Goal: Information Seeking & Learning: Learn about a topic

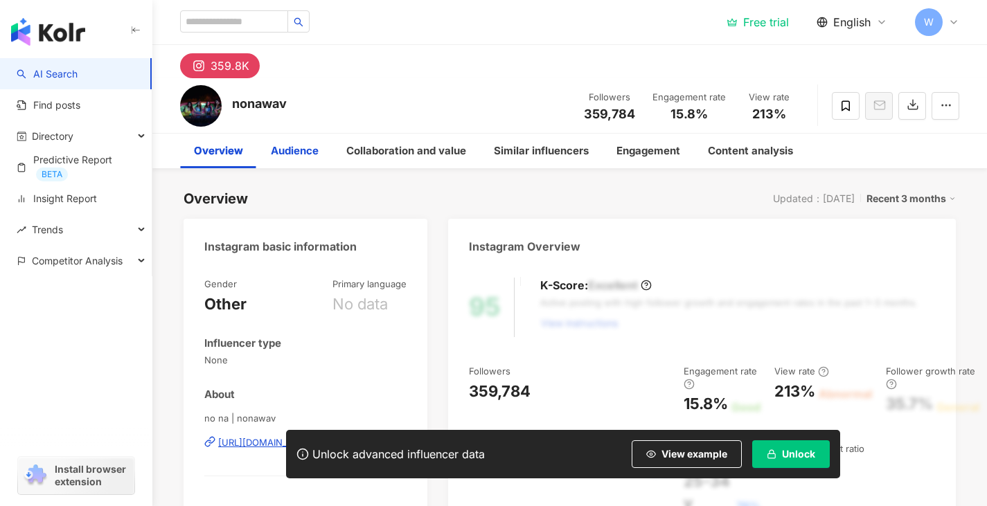
click at [321, 161] on div "Audience" at bounding box center [294, 151] width 75 height 35
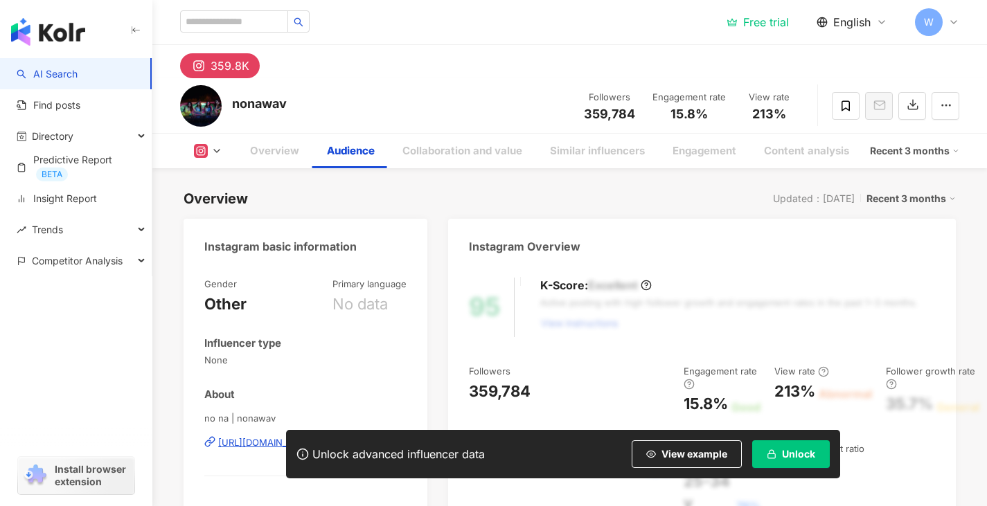
scroll to position [1175, 0]
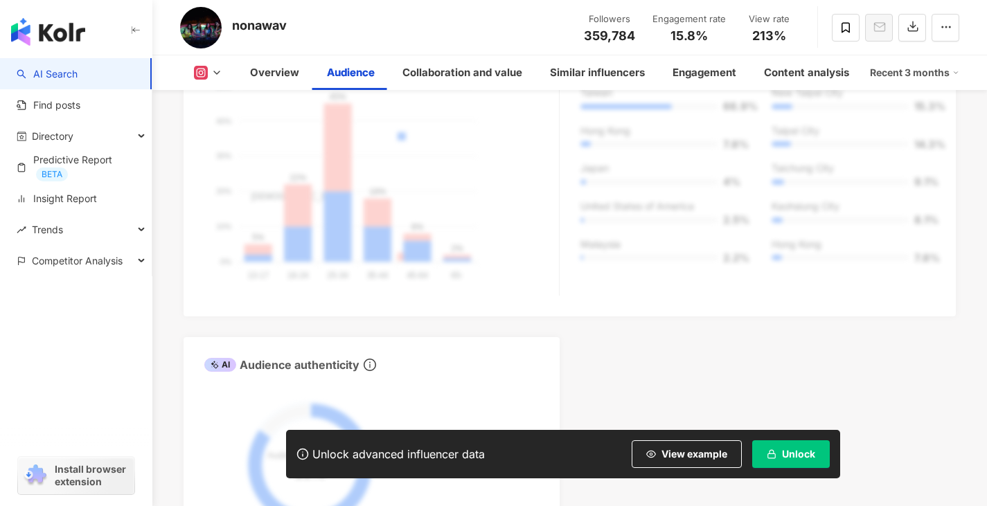
click at [378, 199] on div "Audience's age and gender distribution Male Female 50% 50% 40% 40% 30% 30% 20% …" at bounding box center [381, 167] width 354 height 255
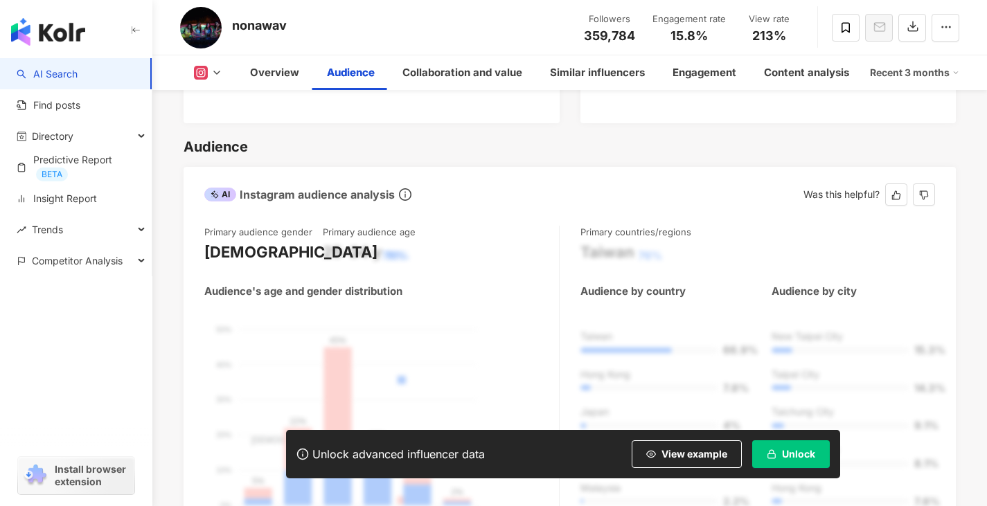
scroll to position [1148, 0]
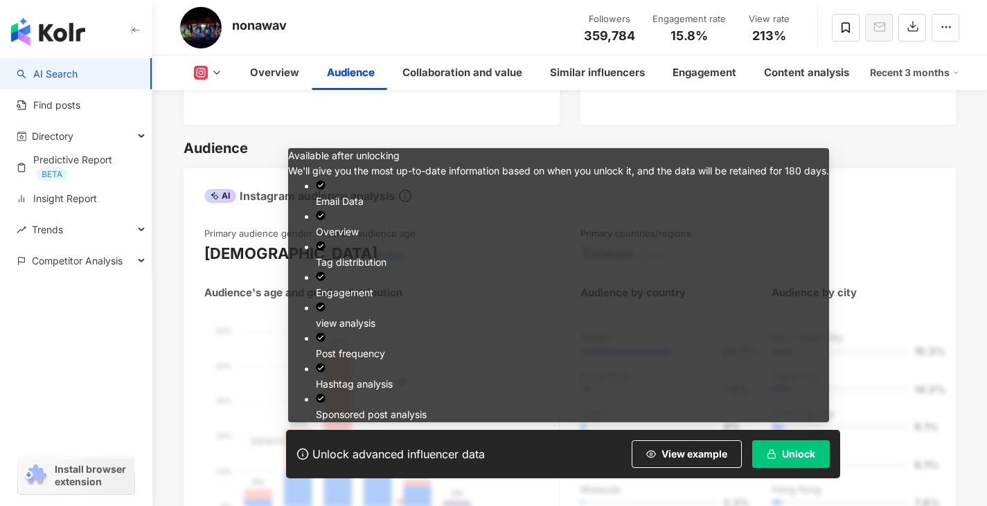
click at [784, 446] on button "Unlock" at bounding box center [791, 454] width 78 height 28
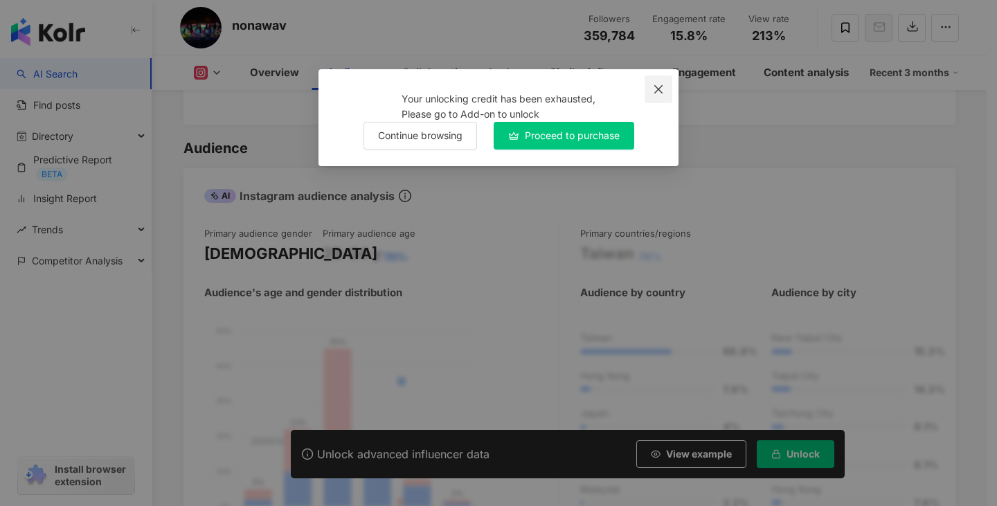
click at [660, 86] on icon "close" at bounding box center [658, 89] width 11 height 11
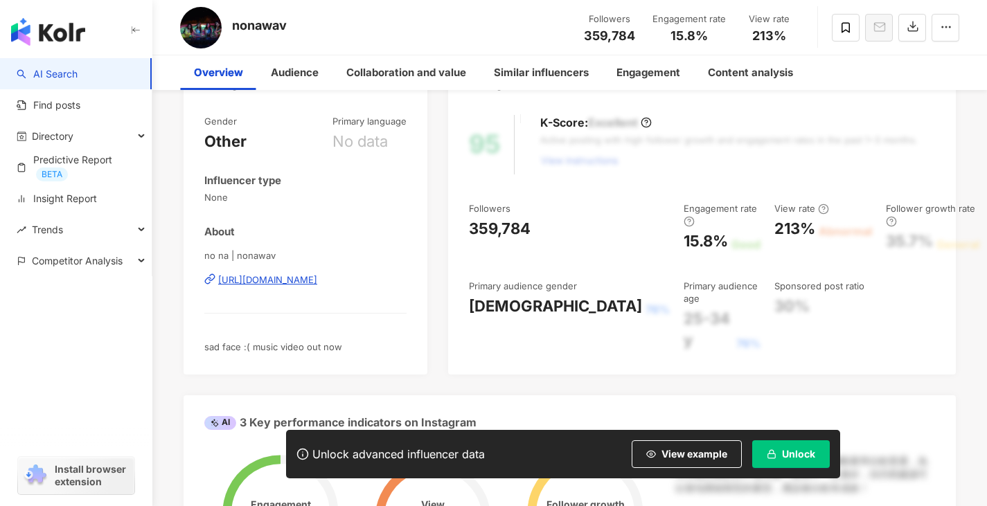
scroll to position [0, 0]
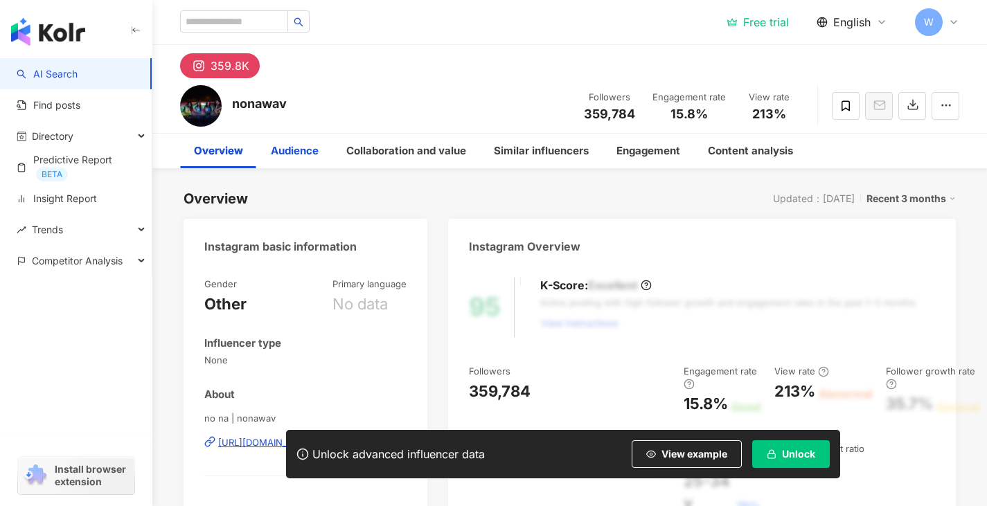
click at [285, 152] on div "Audience" at bounding box center [295, 151] width 48 height 17
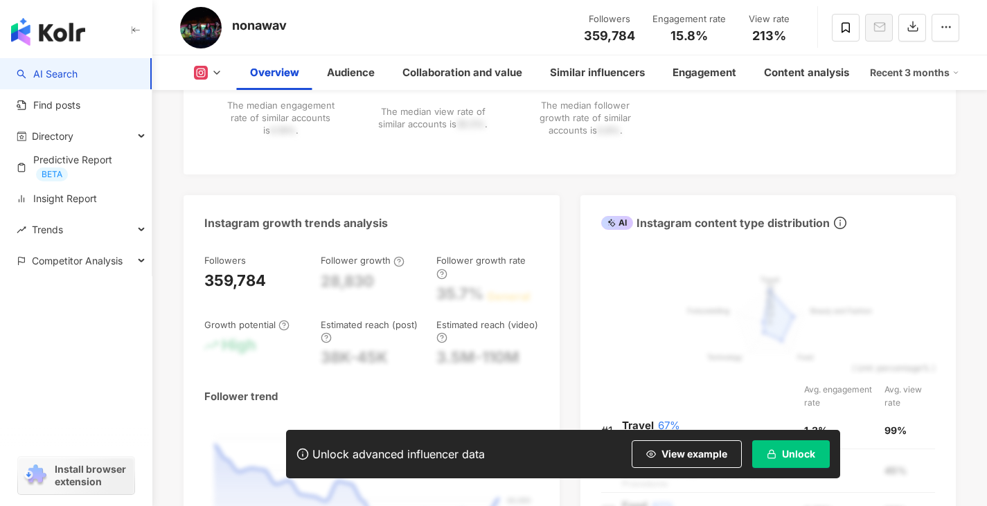
scroll to position [627, 0]
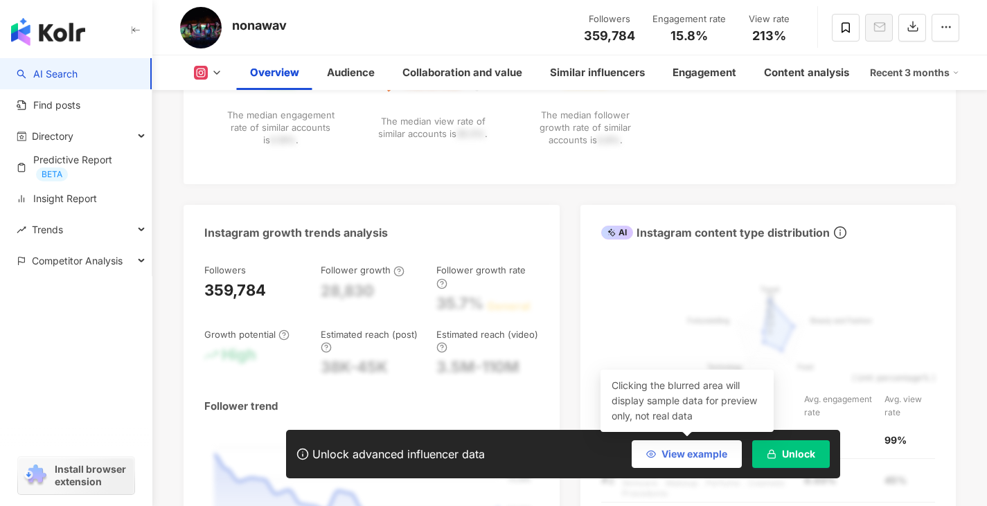
click at [723, 462] on button "View example" at bounding box center [686, 454] width 110 height 28
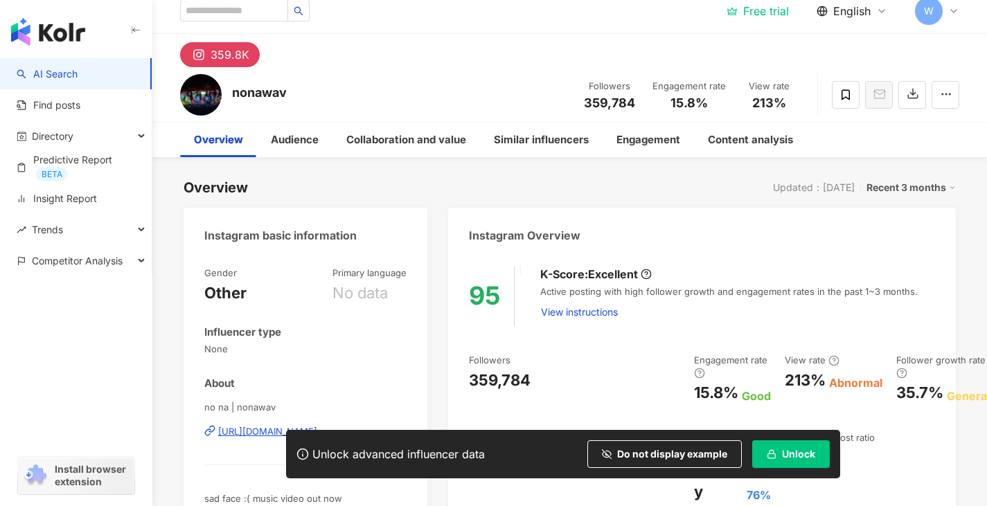
scroll to position [10, 0]
click at [279, 141] on div "Audience" at bounding box center [295, 140] width 48 height 17
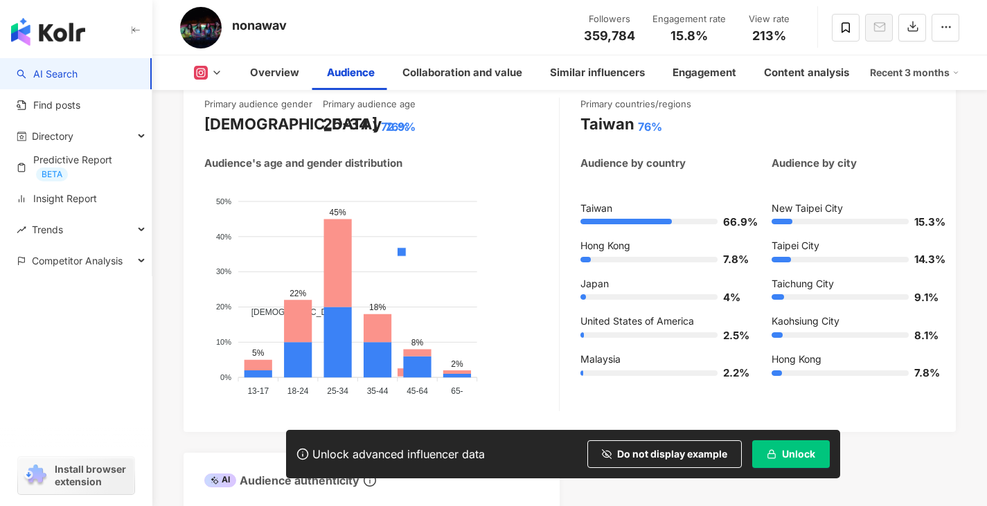
scroll to position [1196, 0]
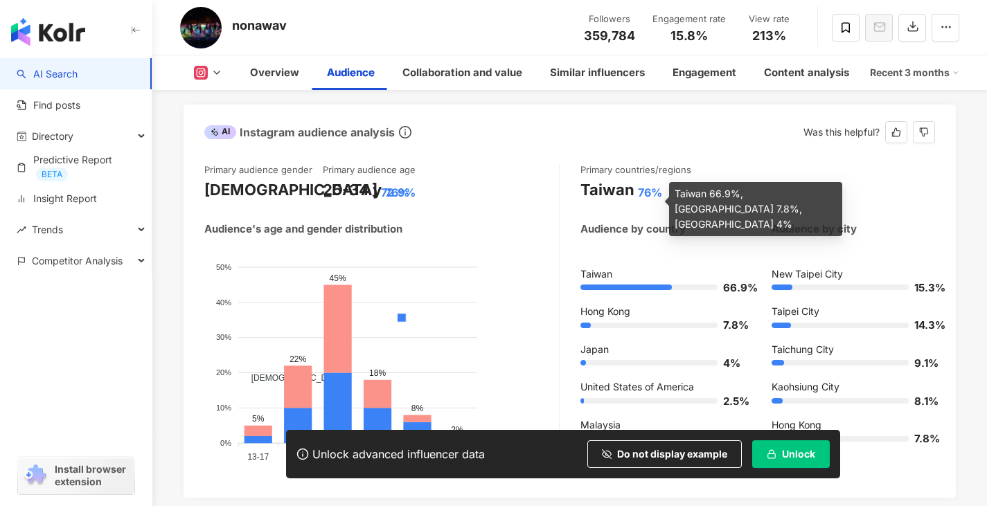
click at [645, 200] on div "76%" at bounding box center [650, 192] width 24 height 15
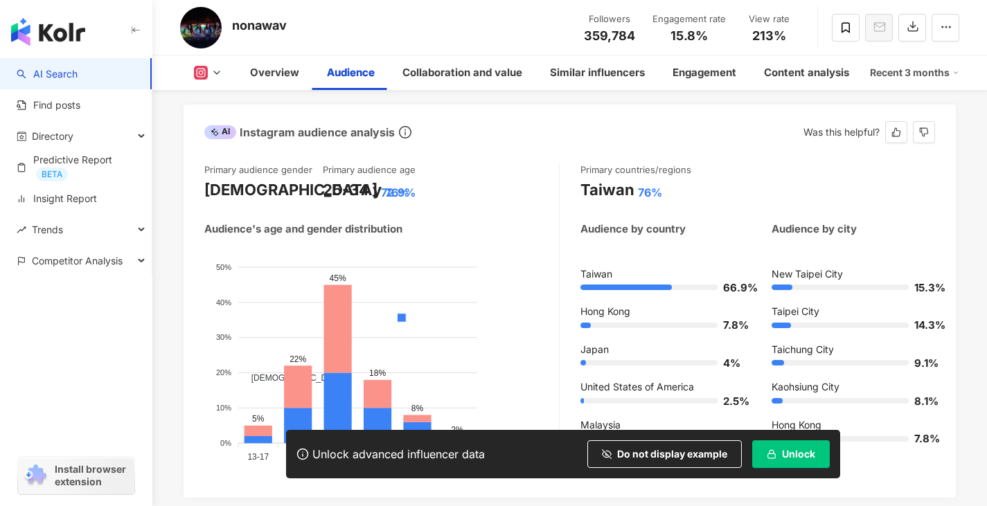
click at [597, 199] on div "Taiwan" at bounding box center [607, 189] width 54 height 21
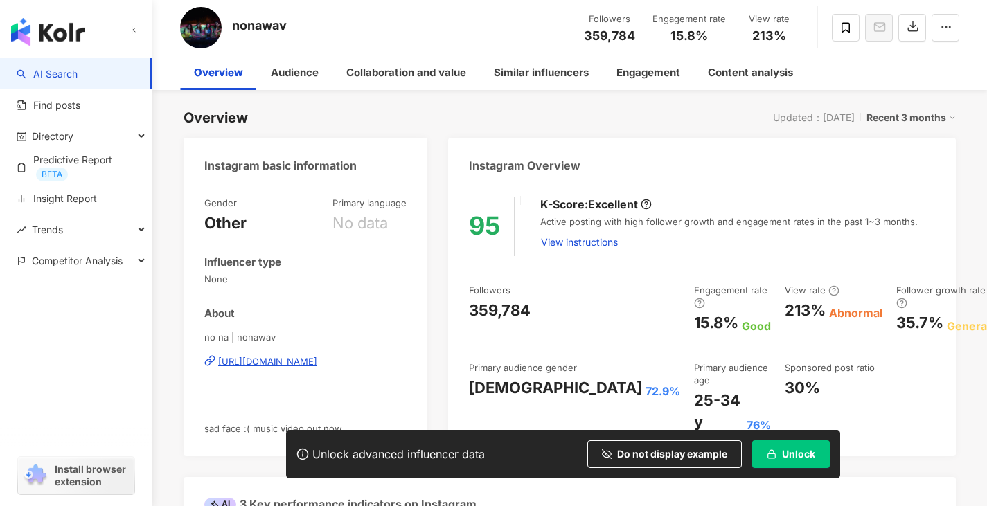
scroll to position [0, 0]
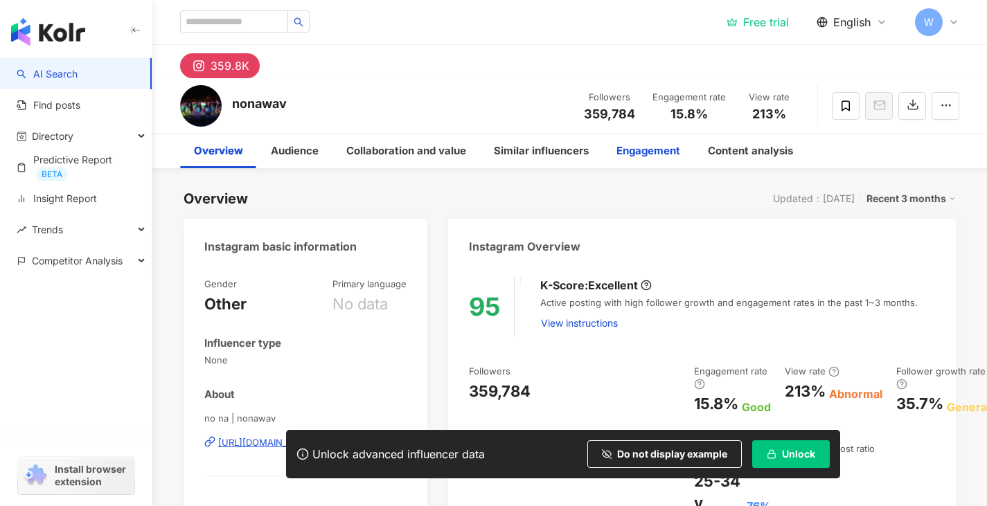
click at [620, 154] on div "Engagement" at bounding box center [648, 151] width 64 height 17
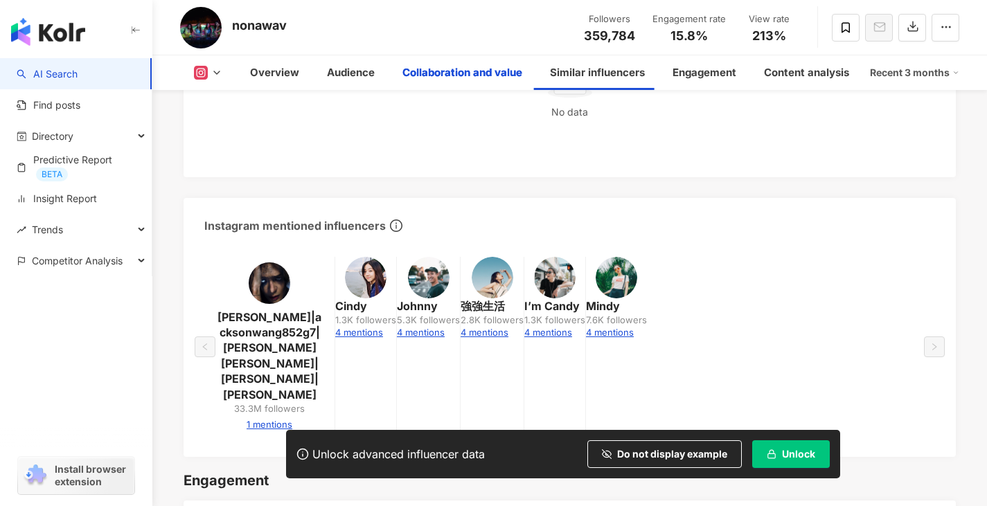
scroll to position [2135, 0]
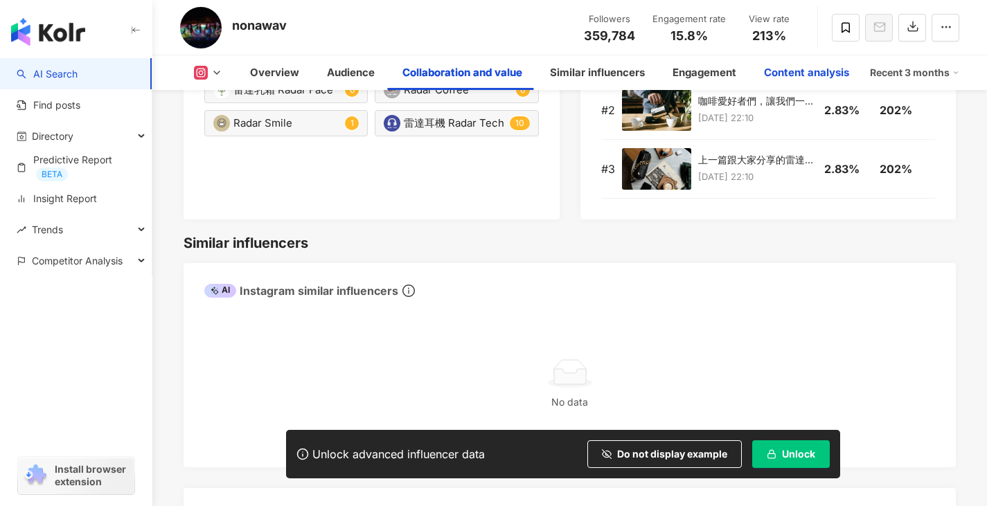
click at [794, 67] on div "Content analysis" at bounding box center [806, 72] width 85 height 17
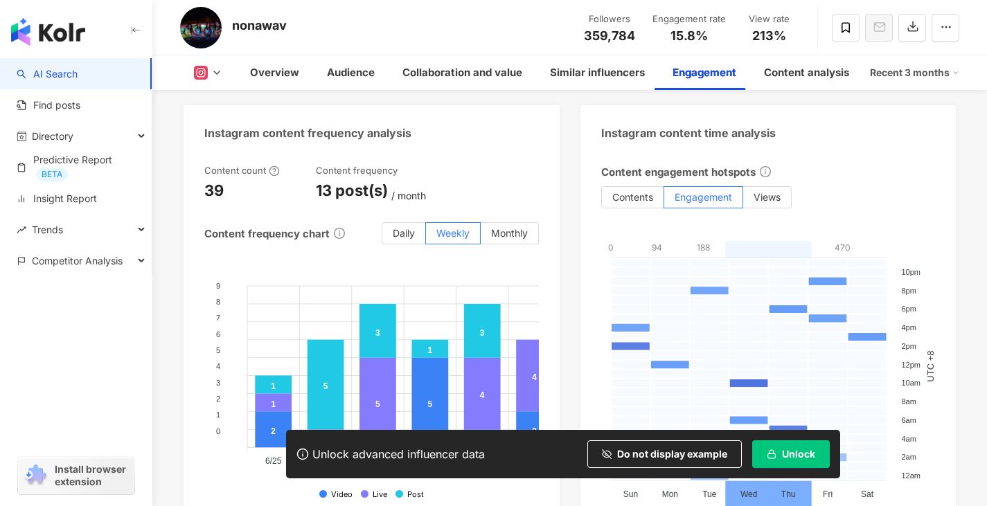
scroll to position [3296, 0]
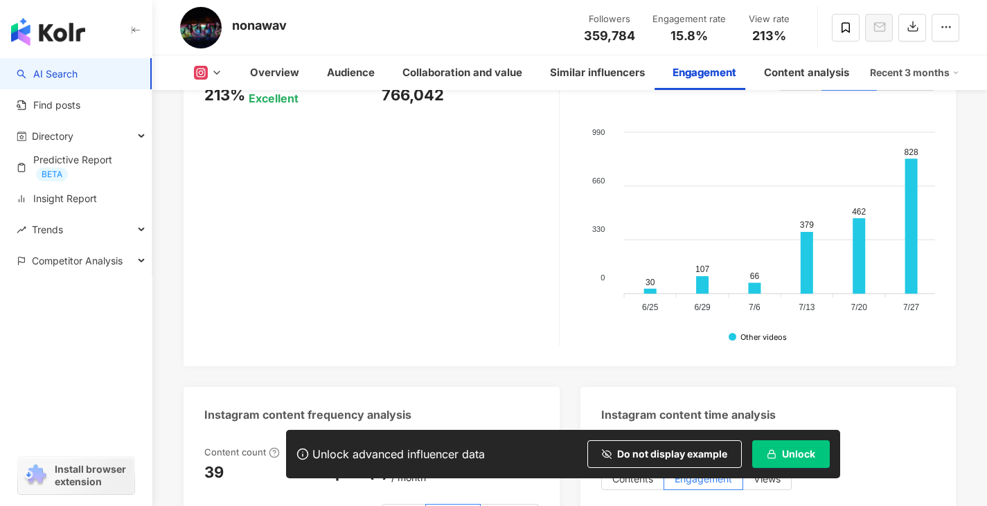
click at [921, 81] on div "Recent 3 months" at bounding box center [914, 73] width 89 height 22
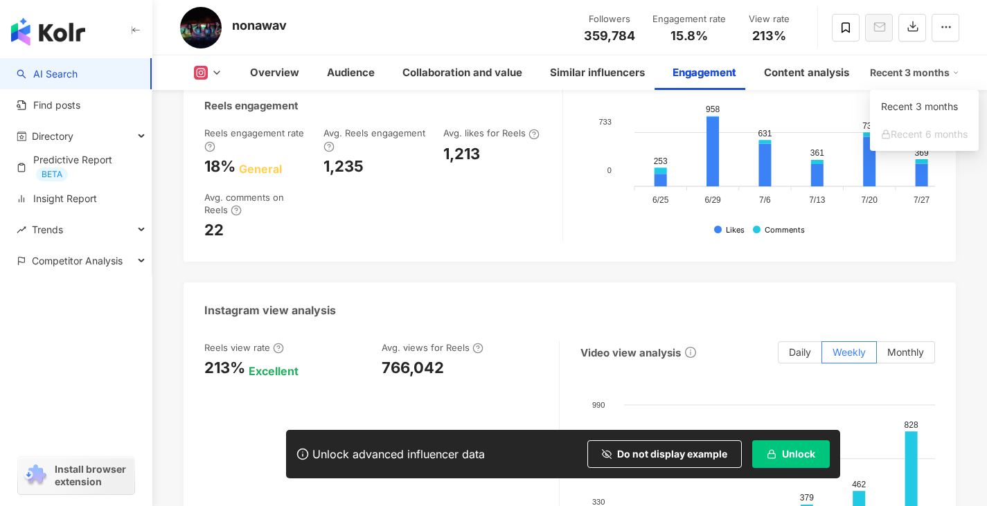
scroll to position [3023, 0]
click at [570, 283] on div "Instagram view analysis" at bounding box center [569, 305] width 772 height 45
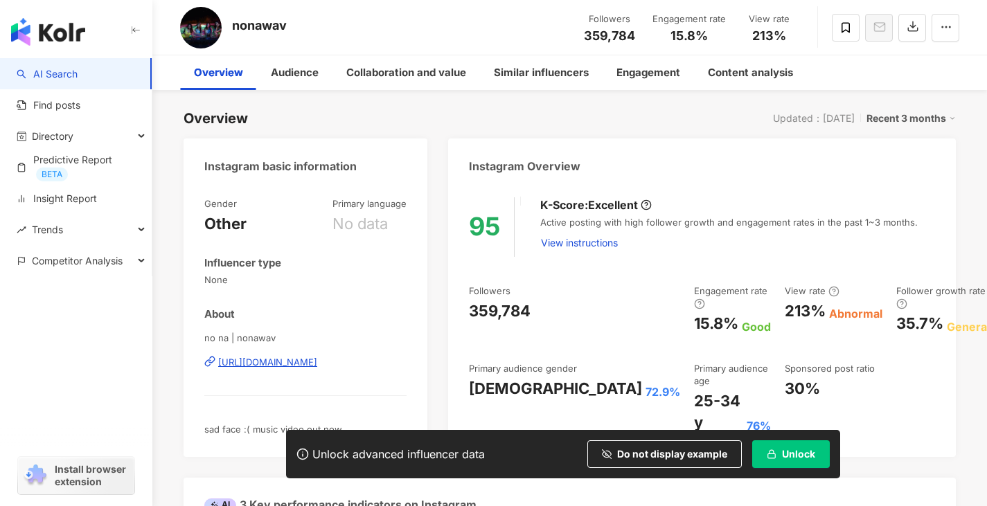
scroll to position [0, 0]
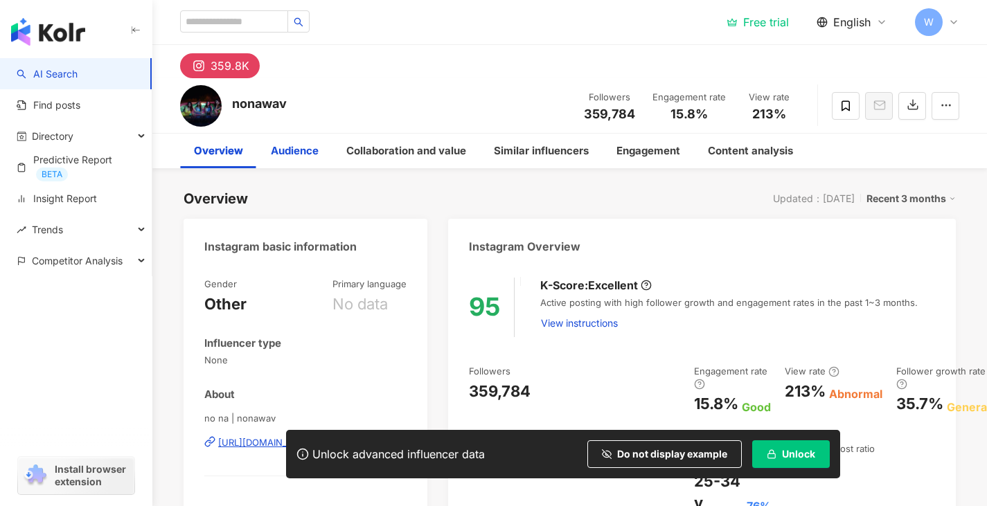
click at [291, 154] on div "Audience" at bounding box center [295, 151] width 48 height 17
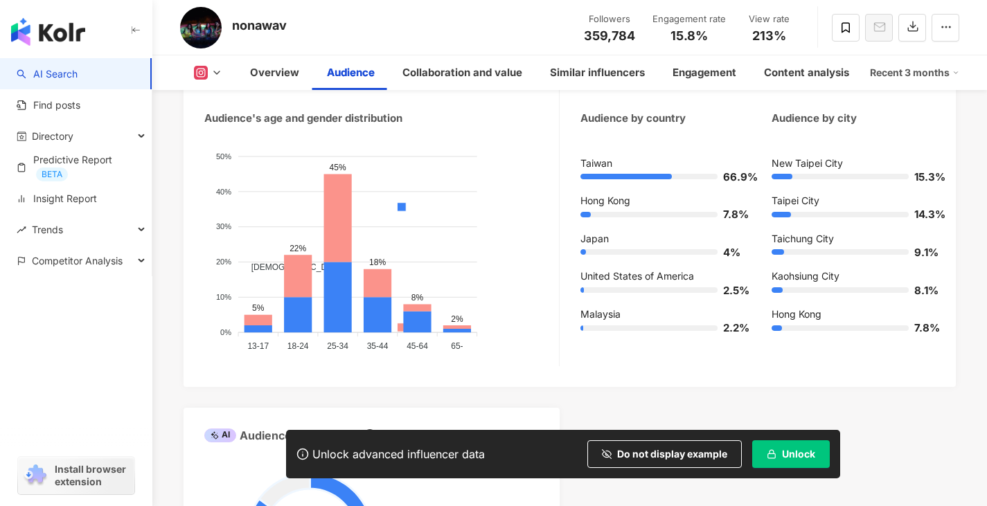
scroll to position [1313, 0]
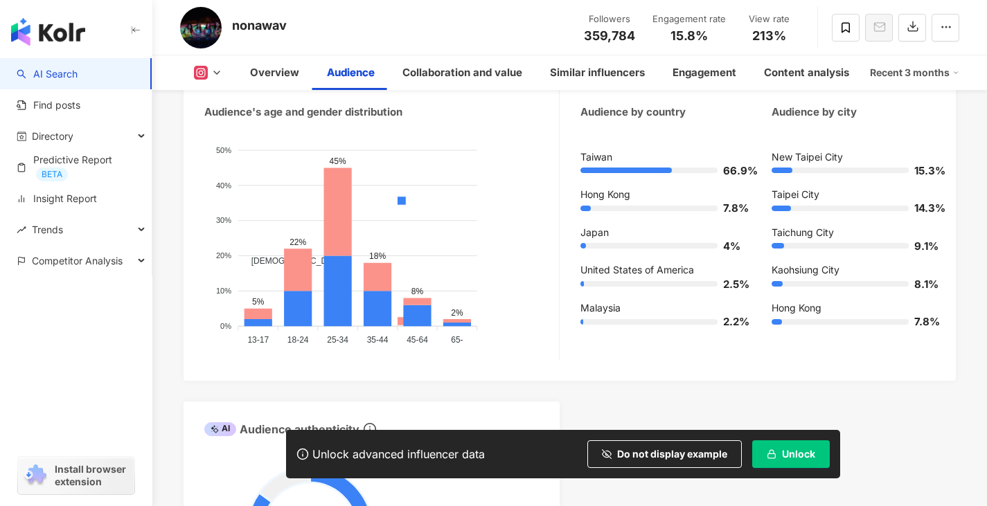
click at [642, 173] on div at bounding box center [625, 171] width 91 height 6
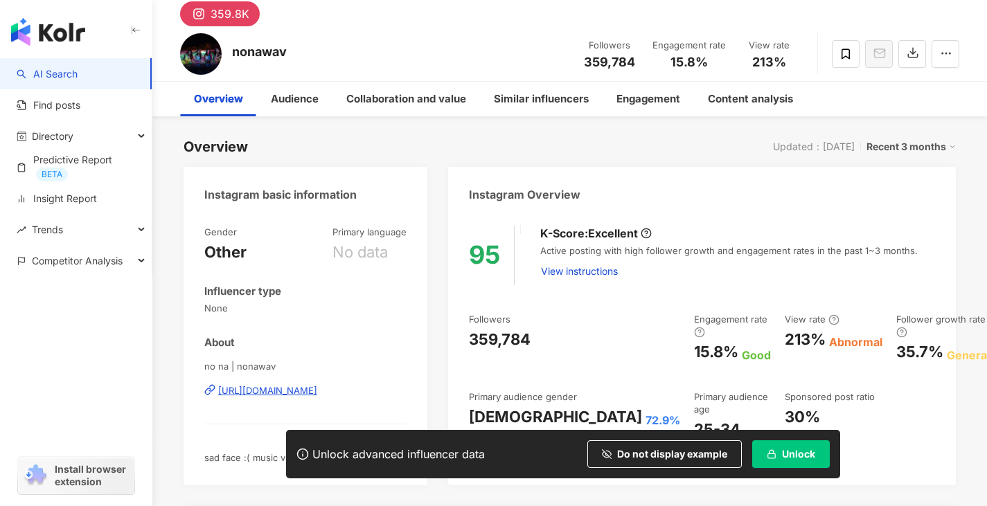
scroll to position [0, 0]
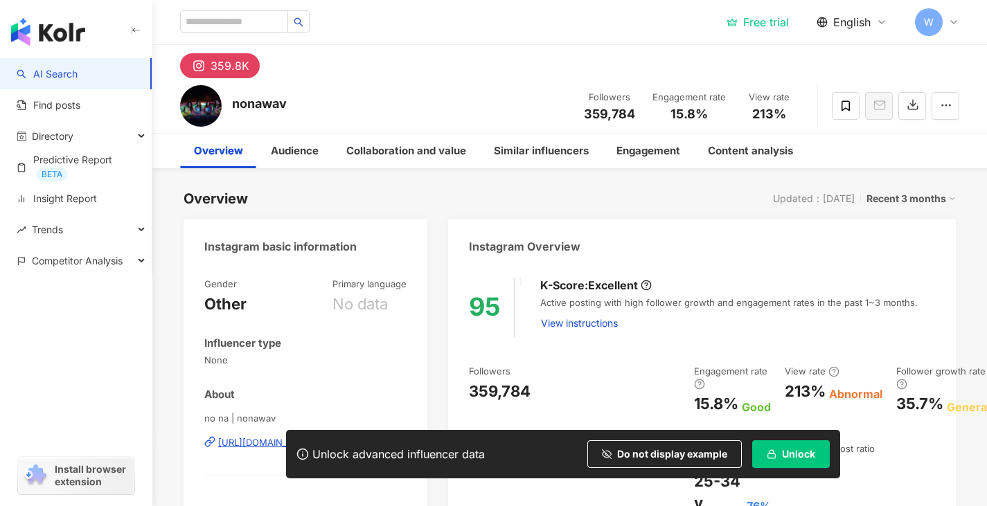
click at [568, 262] on div "Instagram Overview" at bounding box center [701, 241] width 507 height 45
click at [68, 30] on img "button" at bounding box center [48, 32] width 74 height 28
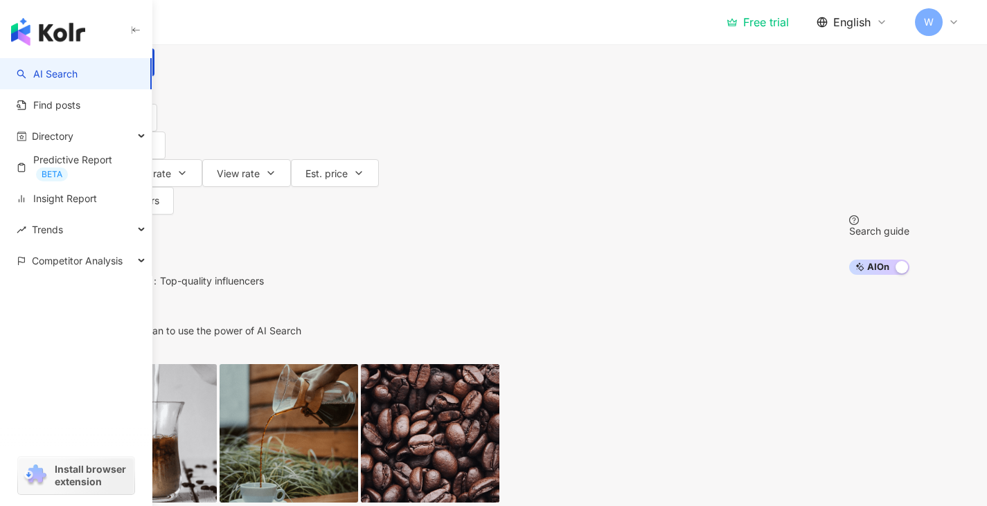
click at [298, 26] on input "search" at bounding box center [242, 13] width 112 height 26
type input "*"
type input "**********"
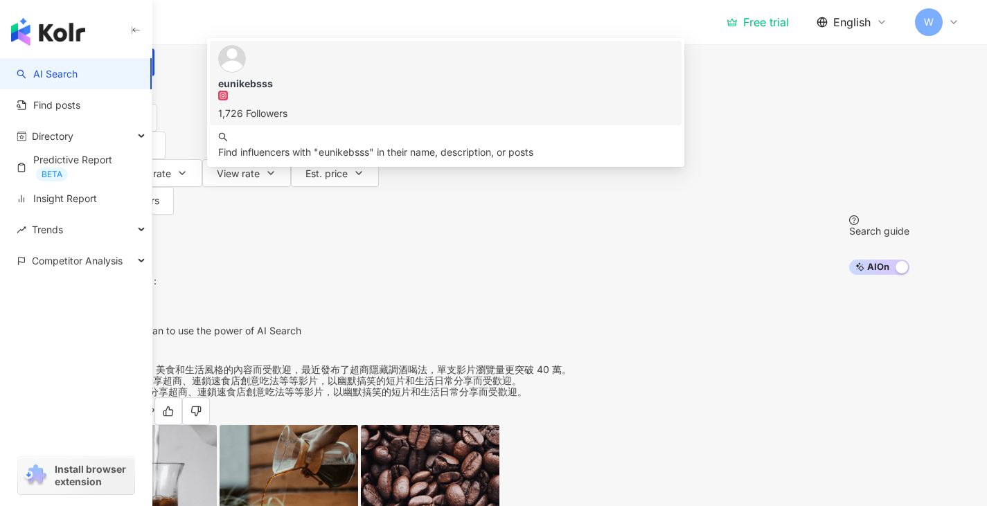
click at [444, 121] on div "1,726 Followers" at bounding box center [446, 106] width 456 height 30
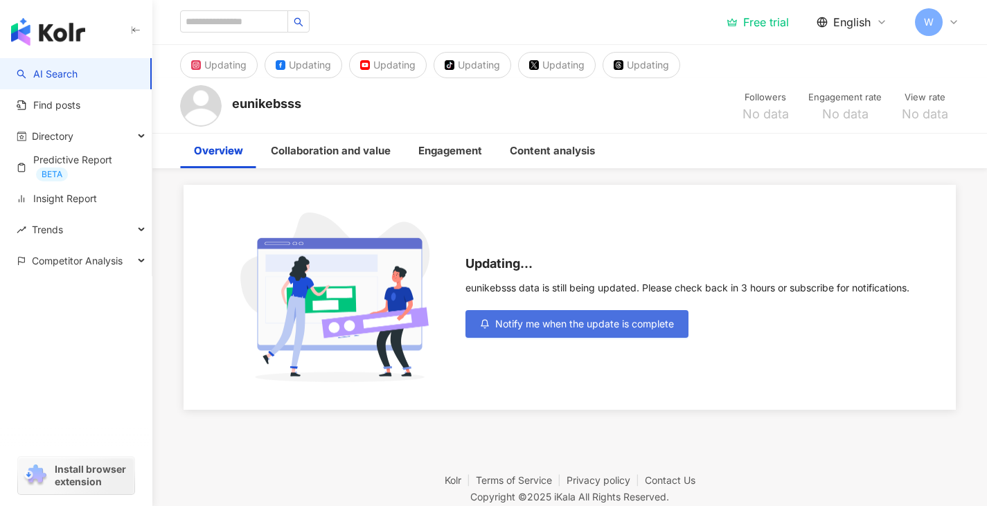
click at [558, 315] on button "Notify me when the update is complete" at bounding box center [576, 324] width 223 height 28
